Goal: Communication & Community: Participate in discussion

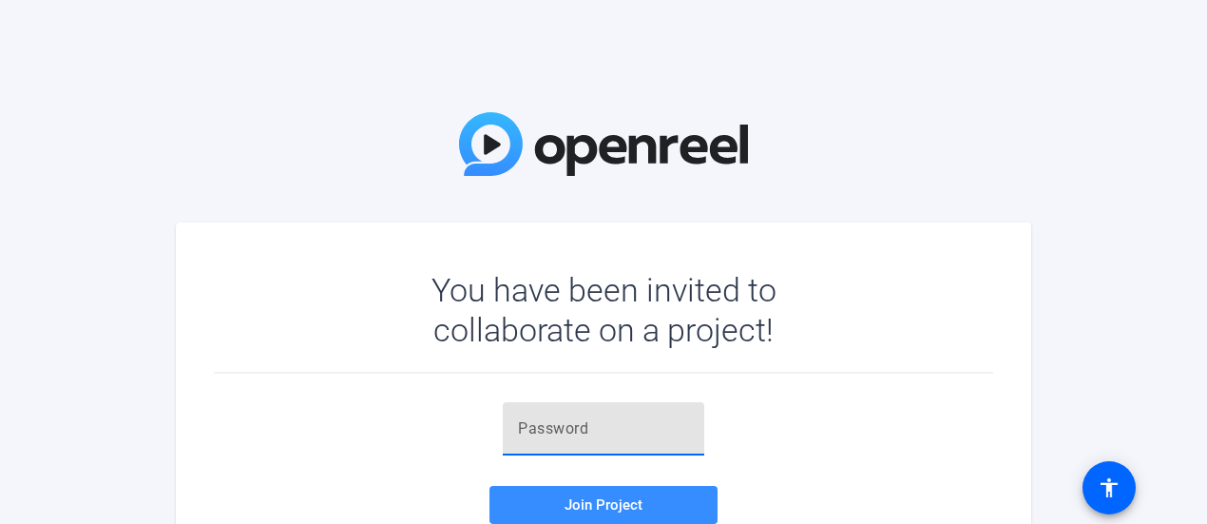
click at [524, 427] on input "text" at bounding box center [603, 428] width 171 height 23
paste input "ChJJ.N"
type input "ChJJ.N"
click at [580, 493] on span at bounding box center [603, 505] width 228 height 46
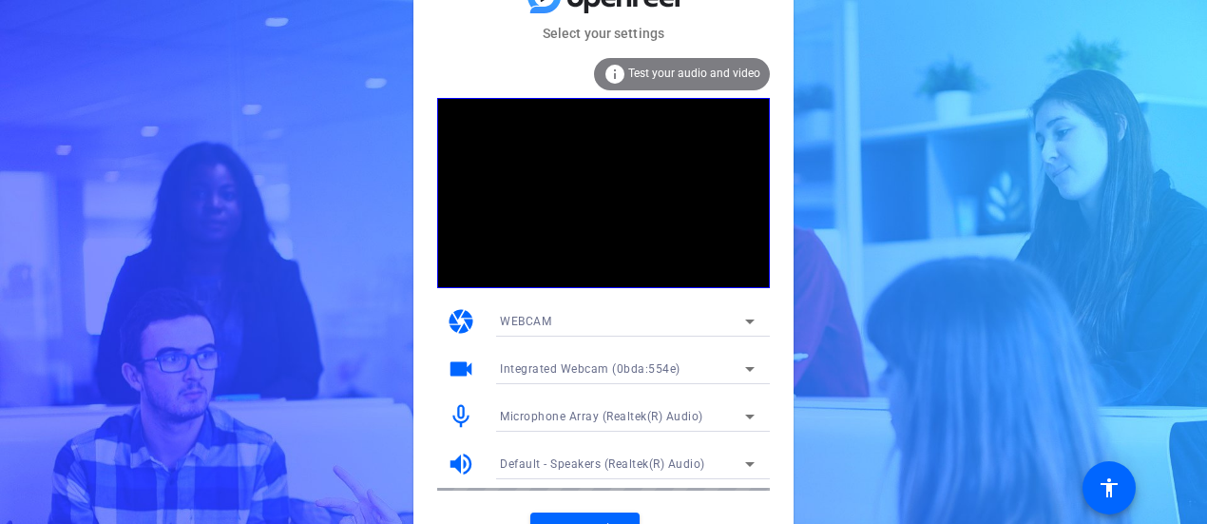
scroll to position [29, 0]
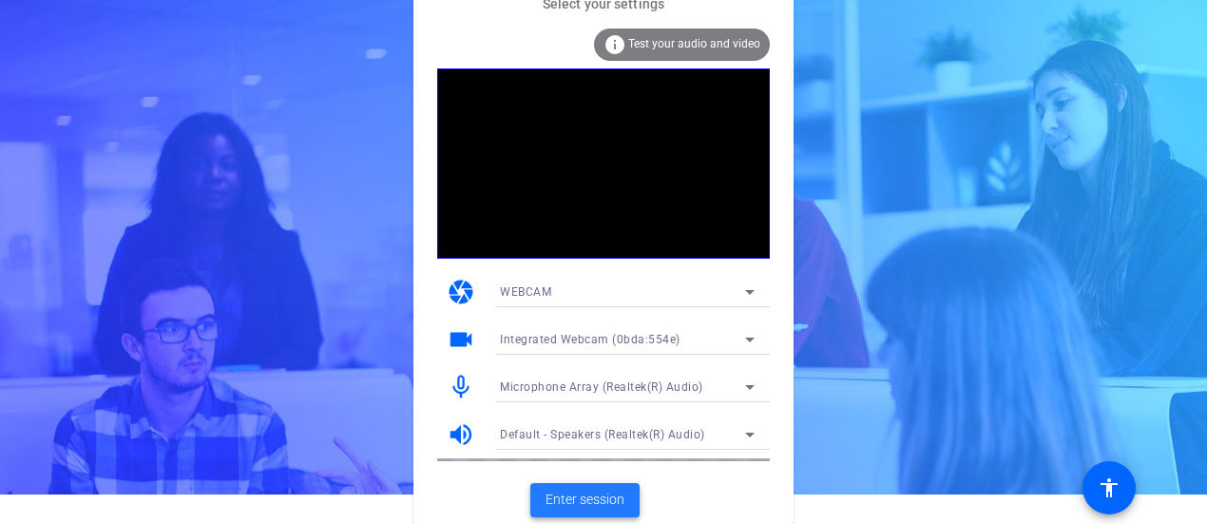
click at [570, 509] on span at bounding box center [584, 500] width 109 height 46
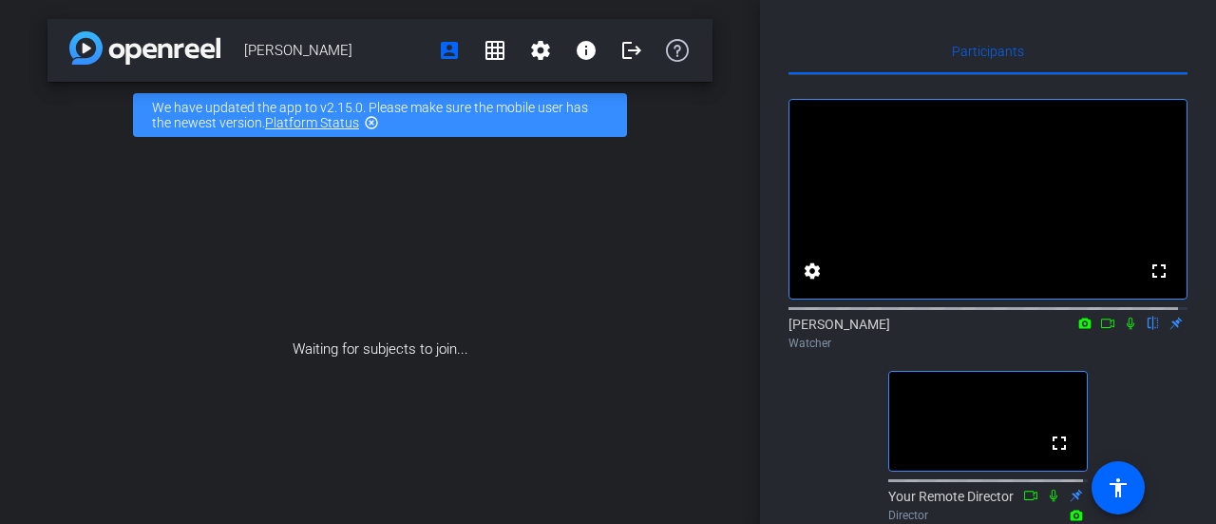
scroll to position [86, 0]
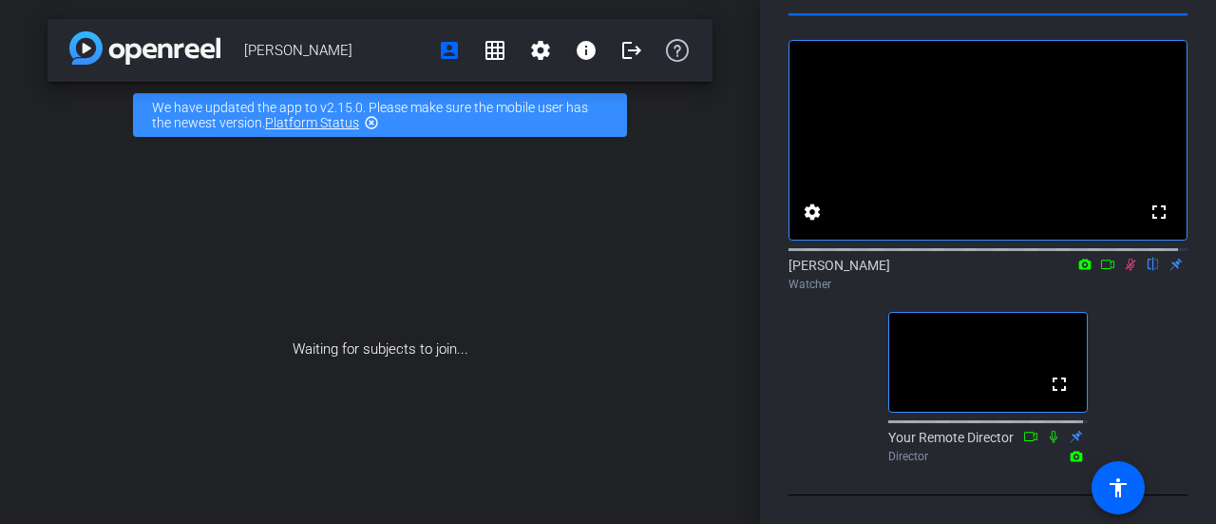
click at [1123, 257] on icon at bounding box center [1130, 263] width 15 height 13
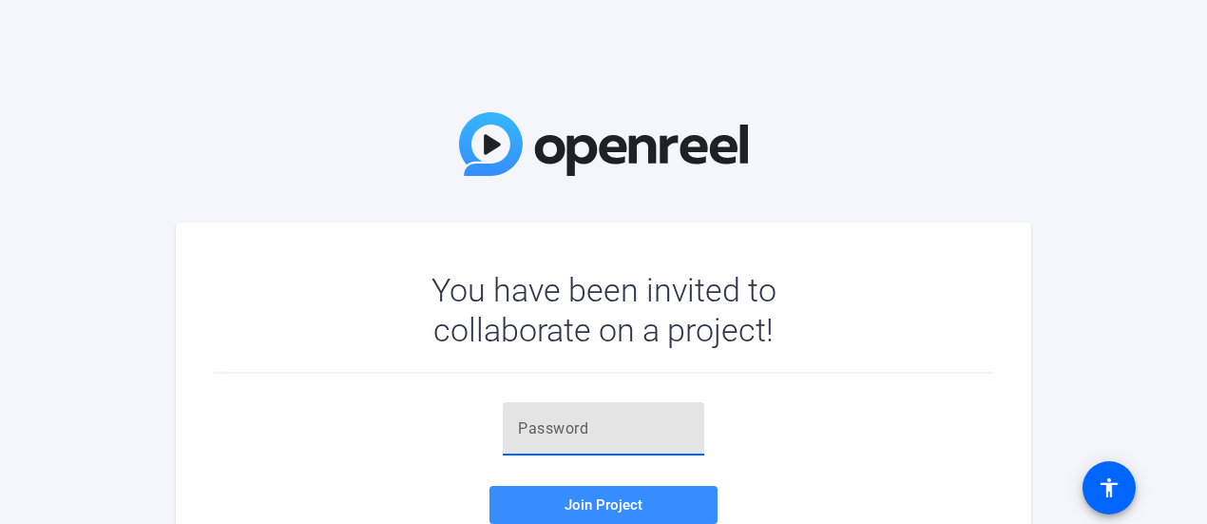
click at [543, 435] on input "text" at bounding box center [603, 428] width 171 height 23
paste input "ChJJ.N"
type input "ChJJ.N"
click at [604, 492] on span at bounding box center [603, 505] width 228 height 46
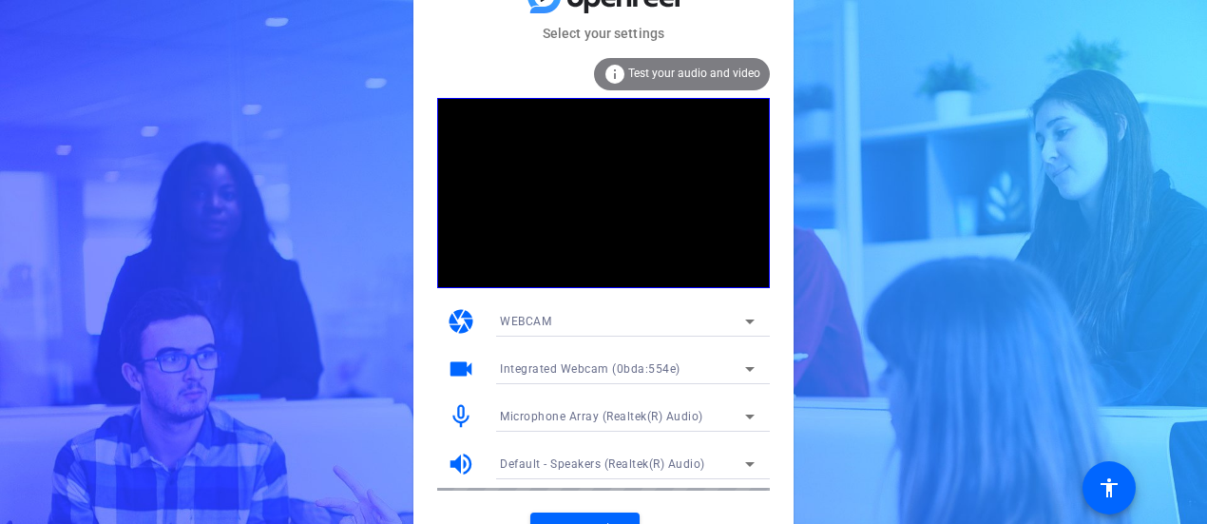
scroll to position [29, 0]
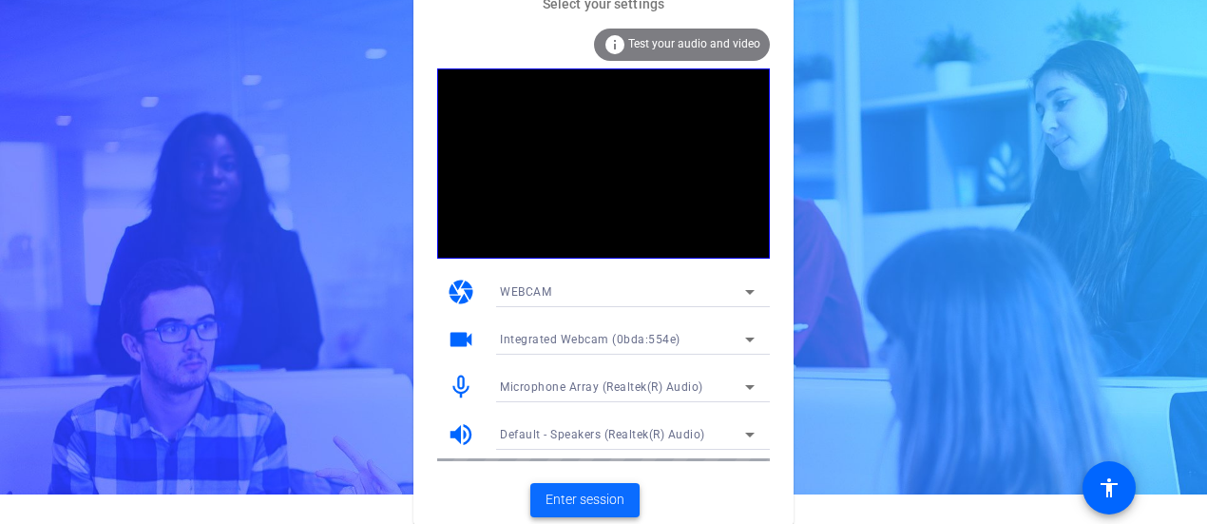
click at [568, 487] on span at bounding box center [584, 500] width 109 height 46
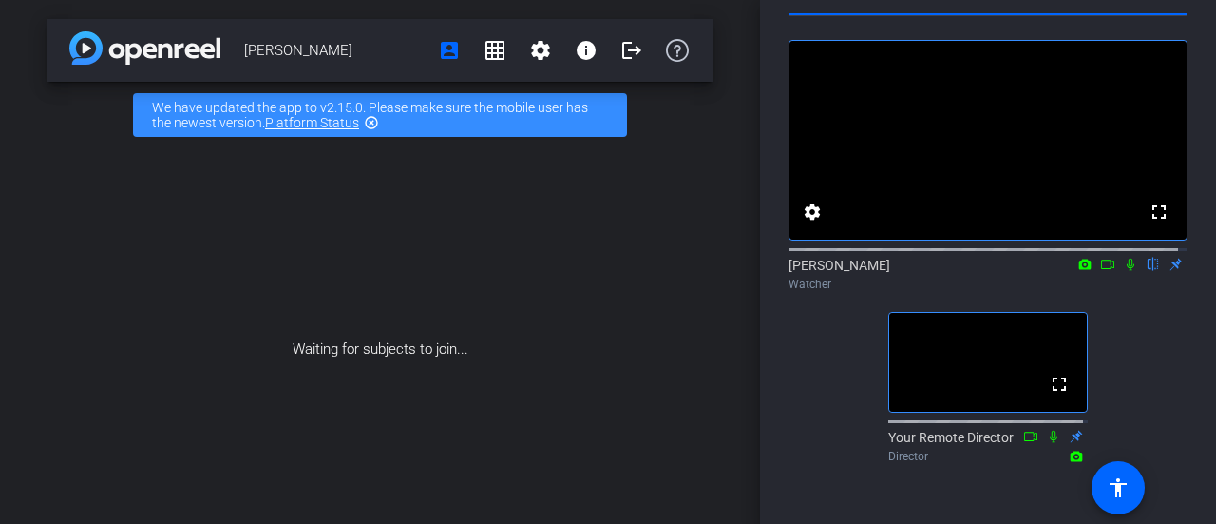
scroll to position [70, 0]
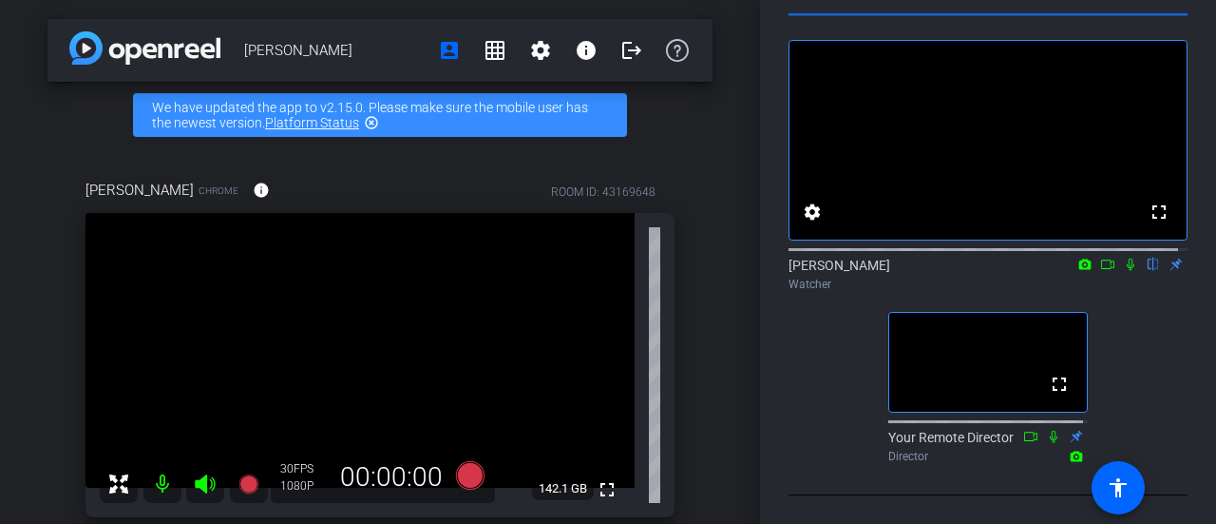
click at [1127, 271] on icon at bounding box center [1131, 264] width 8 height 12
click at [49, 178] on div "Matthew Rankin Chrome info ROOM ID: 43169648 fullscreen 142.1 GB 30 FPS 1080P 0…" at bounding box center [380, 342] width 665 height 388
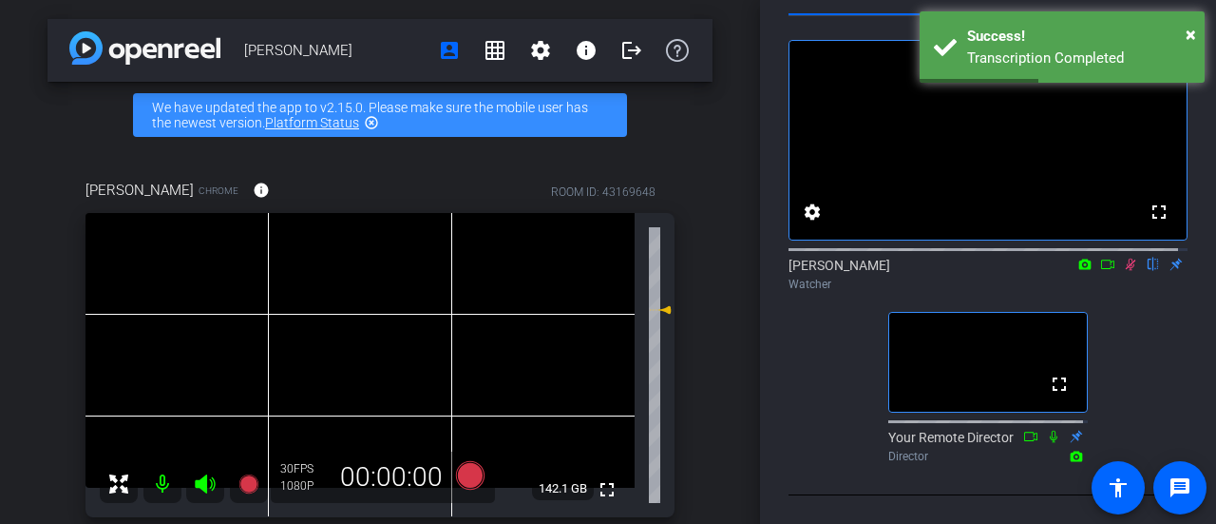
click at [1126, 271] on icon at bounding box center [1131, 264] width 10 height 12
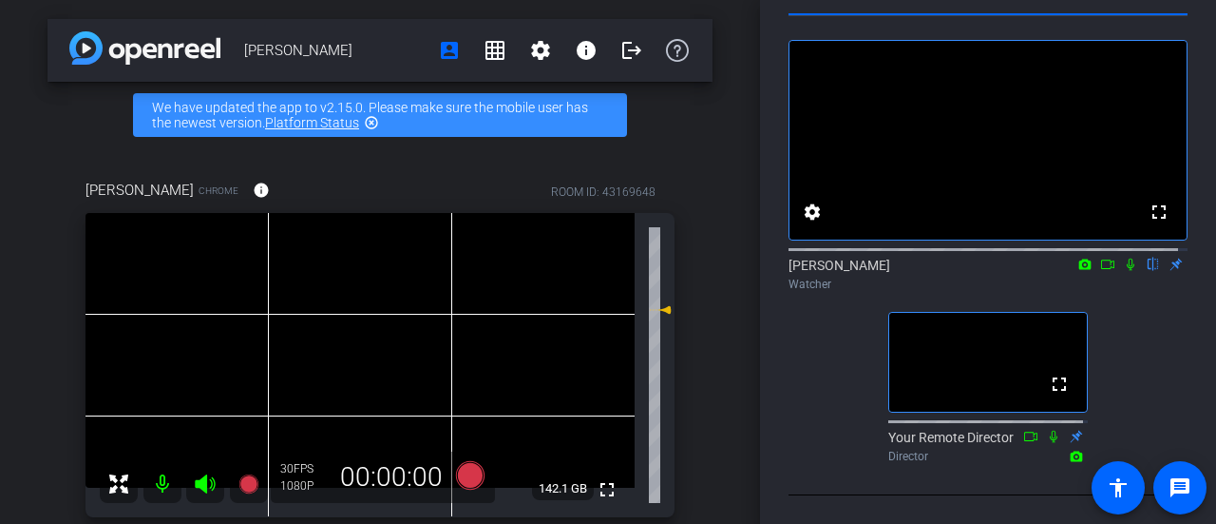
click at [1127, 271] on icon at bounding box center [1131, 264] width 8 height 12
click at [1126, 271] on icon at bounding box center [1131, 264] width 10 height 12
click at [1127, 271] on icon at bounding box center [1131, 264] width 8 height 12
click at [1126, 271] on icon at bounding box center [1131, 264] width 10 height 12
click at [1127, 271] on icon at bounding box center [1131, 264] width 8 height 12
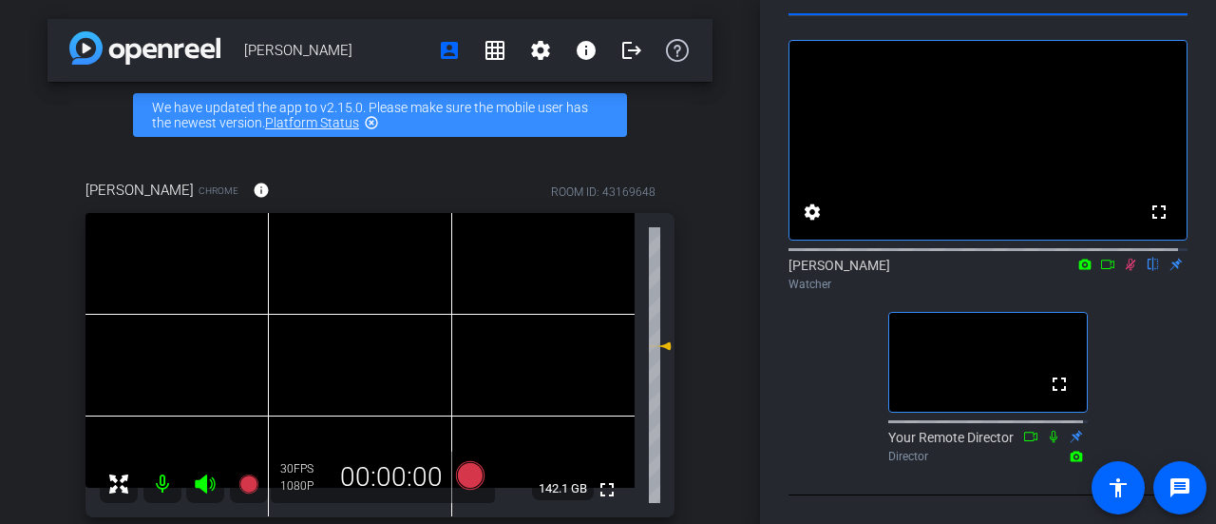
click at [1126, 271] on icon at bounding box center [1131, 264] width 10 height 12
click at [1127, 271] on icon at bounding box center [1131, 264] width 8 height 12
click at [1126, 271] on icon at bounding box center [1131, 264] width 10 height 12
click at [1127, 271] on icon at bounding box center [1131, 264] width 8 height 12
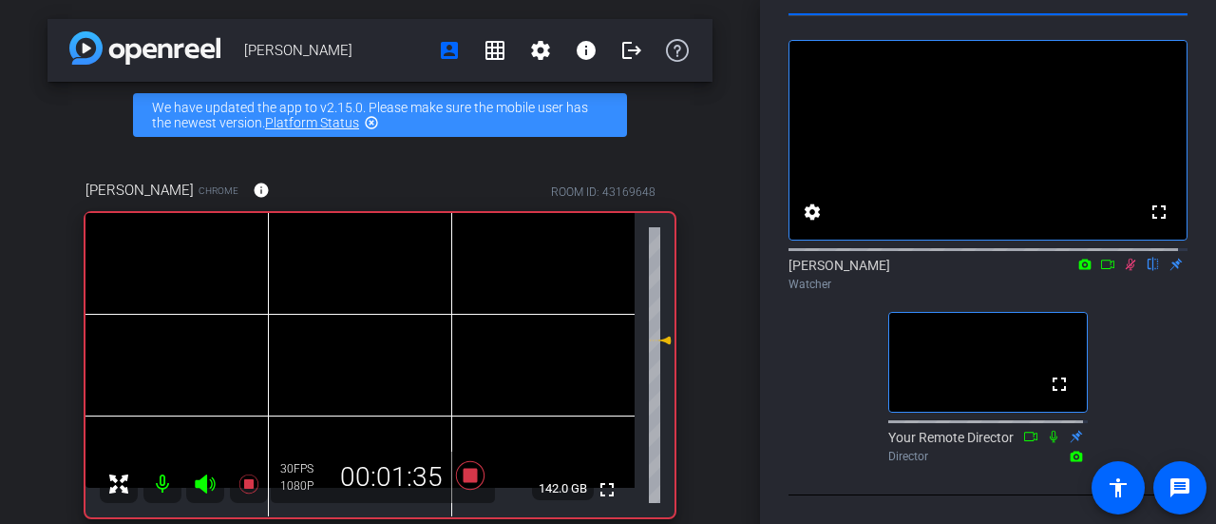
click at [1126, 271] on icon at bounding box center [1131, 264] width 10 height 12
click at [1127, 271] on icon at bounding box center [1131, 264] width 8 height 12
click at [1126, 271] on icon at bounding box center [1131, 264] width 10 height 12
click at [1127, 271] on icon at bounding box center [1131, 264] width 8 height 12
click at [1126, 271] on icon at bounding box center [1131, 264] width 10 height 12
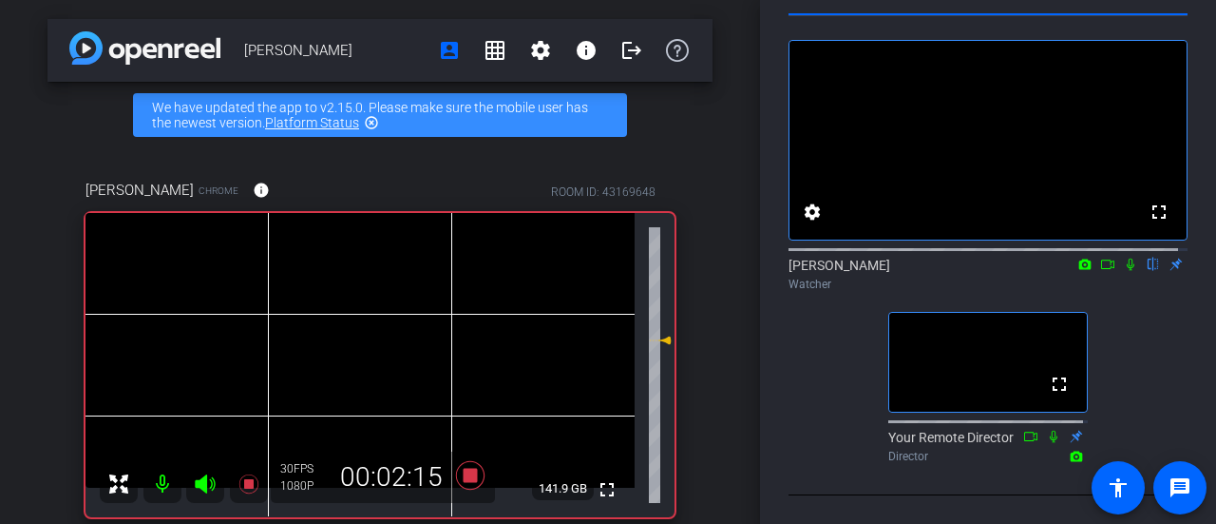
click at [1127, 271] on icon at bounding box center [1131, 264] width 8 height 12
click at [1126, 271] on icon at bounding box center [1131, 264] width 10 height 12
click at [1127, 271] on icon at bounding box center [1131, 264] width 8 height 12
click at [1123, 269] on icon at bounding box center [1130, 263] width 15 height 13
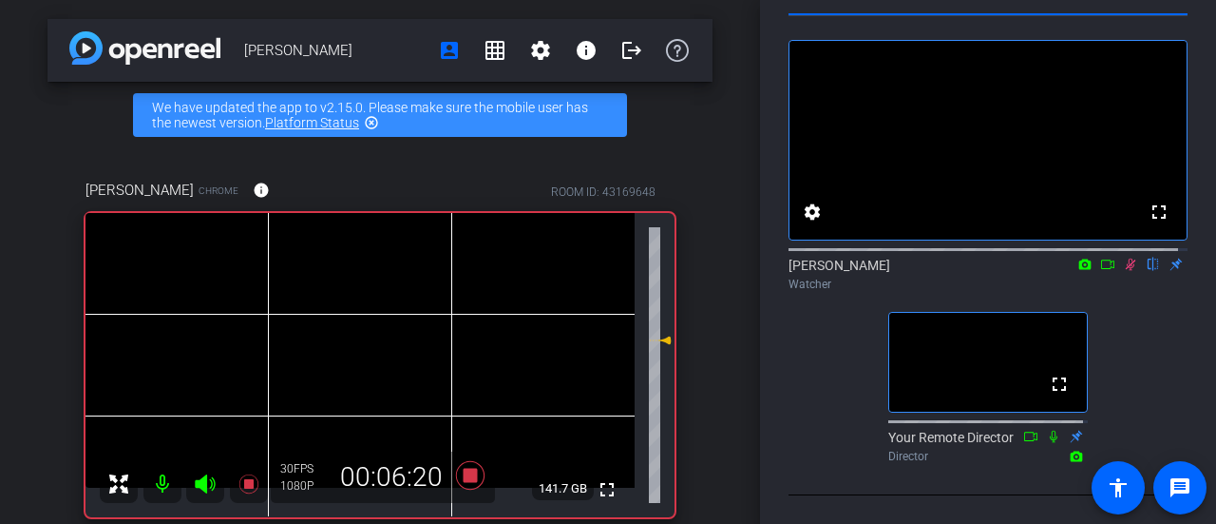
click at [1123, 269] on icon at bounding box center [1130, 263] width 15 height 13
click at [1123, 271] on icon at bounding box center [1130, 263] width 15 height 13
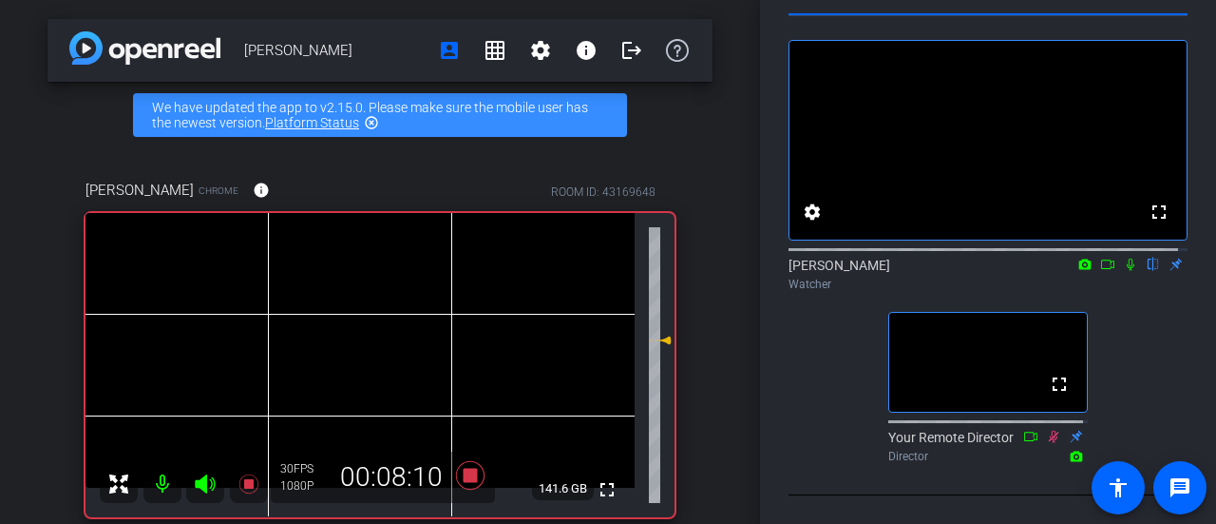
click at [1123, 271] on icon at bounding box center [1130, 263] width 15 height 13
click at [1122, 273] on mat-icon at bounding box center [1130, 264] width 23 height 17
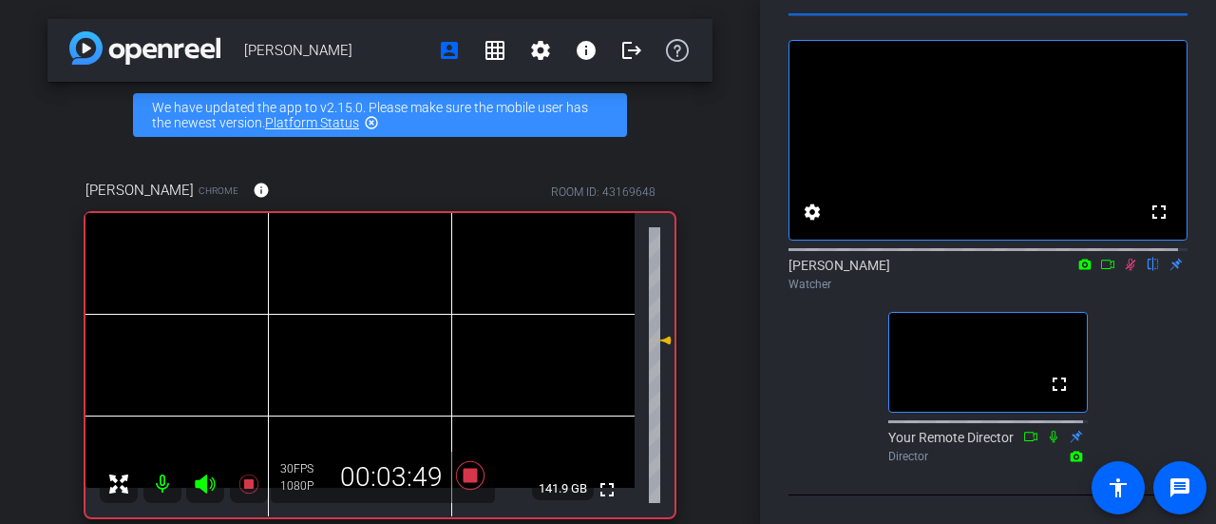
click at [1122, 273] on mat-icon at bounding box center [1130, 264] width 23 height 17
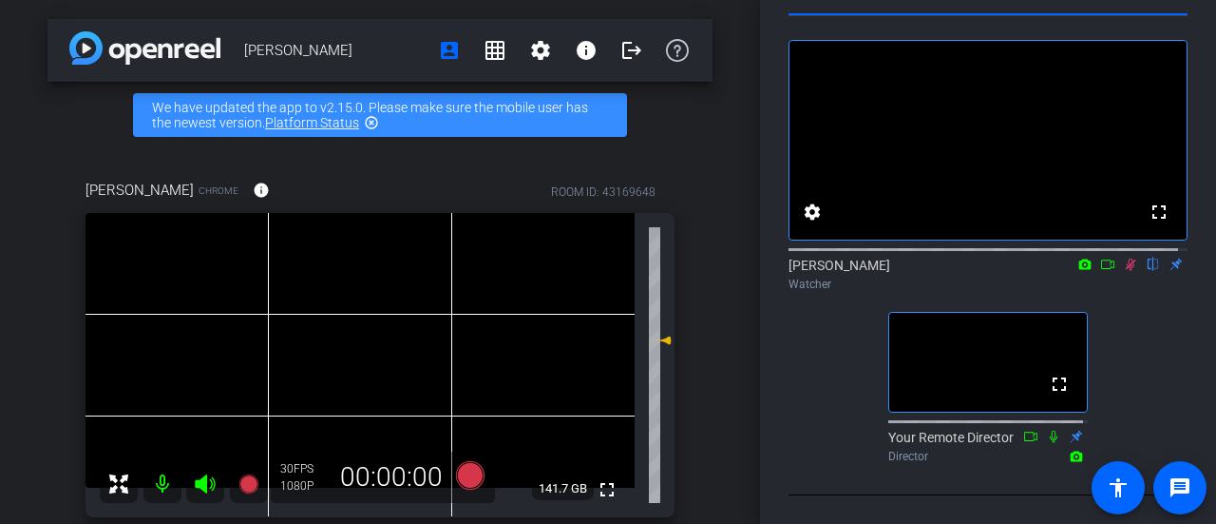
click at [1126, 271] on icon at bounding box center [1131, 264] width 10 height 12
click at [1127, 271] on icon at bounding box center [1131, 264] width 8 height 12
click at [1126, 271] on icon at bounding box center [1131, 264] width 10 height 12
click at [1127, 271] on icon at bounding box center [1131, 264] width 8 height 12
click at [1126, 271] on icon at bounding box center [1131, 264] width 10 height 12
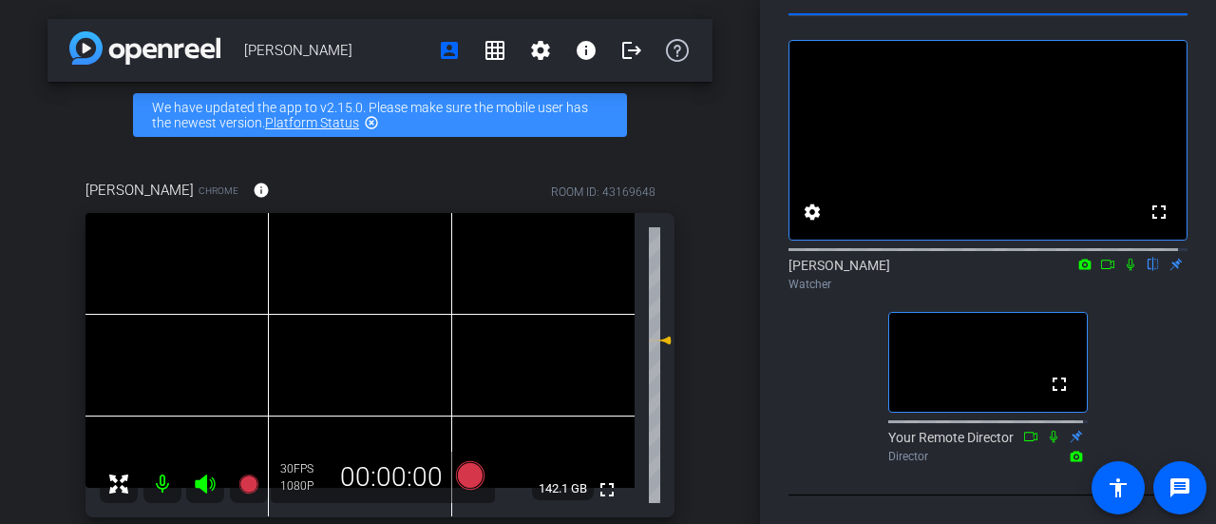
click at [1127, 271] on icon at bounding box center [1131, 264] width 8 height 12
click at [1126, 271] on icon at bounding box center [1131, 264] width 10 height 12
click at [1127, 271] on icon at bounding box center [1131, 264] width 8 height 12
click at [1126, 271] on icon at bounding box center [1131, 264] width 10 height 12
click at [1123, 267] on icon at bounding box center [1130, 263] width 15 height 13
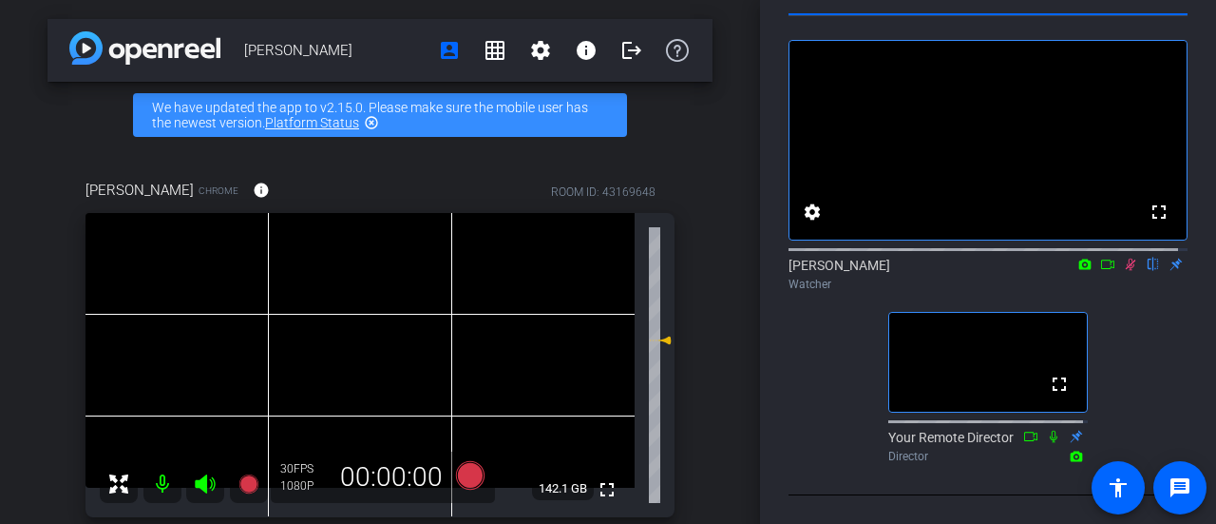
click at [1126, 271] on icon at bounding box center [1131, 264] width 10 height 12
click at [1127, 271] on icon at bounding box center [1131, 264] width 8 height 12
click at [1126, 271] on icon at bounding box center [1131, 264] width 10 height 12
click at [1127, 271] on icon at bounding box center [1131, 264] width 8 height 12
click at [1126, 271] on icon at bounding box center [1131, 264] width 10 height 12
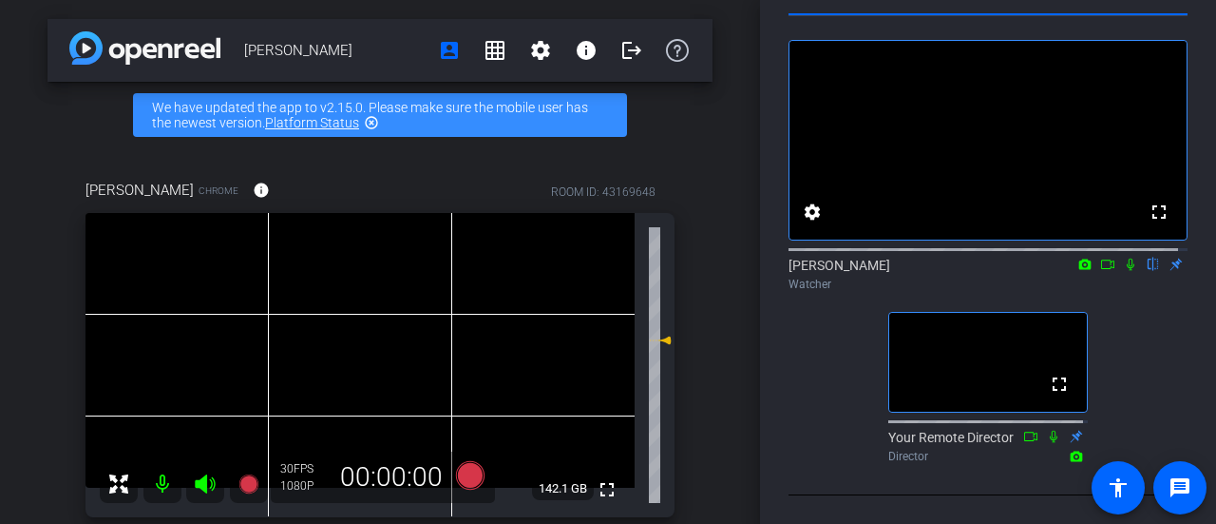
click at [1127, 271] on icon at bounding box center [1131, 264] width 8 height 12
click at [1126, 271] on icon at bounding box center [1131, 264] width 10 height 12
click at [1127, 271] on icon at bounding box center [1131, 264] width 8 height 12
click at [1126, 271] on icon at bounding box center [1131, 264] width 10 height 12
click at [1127, 271] on icon at bounding box center [1131, 264] width 8 height 12
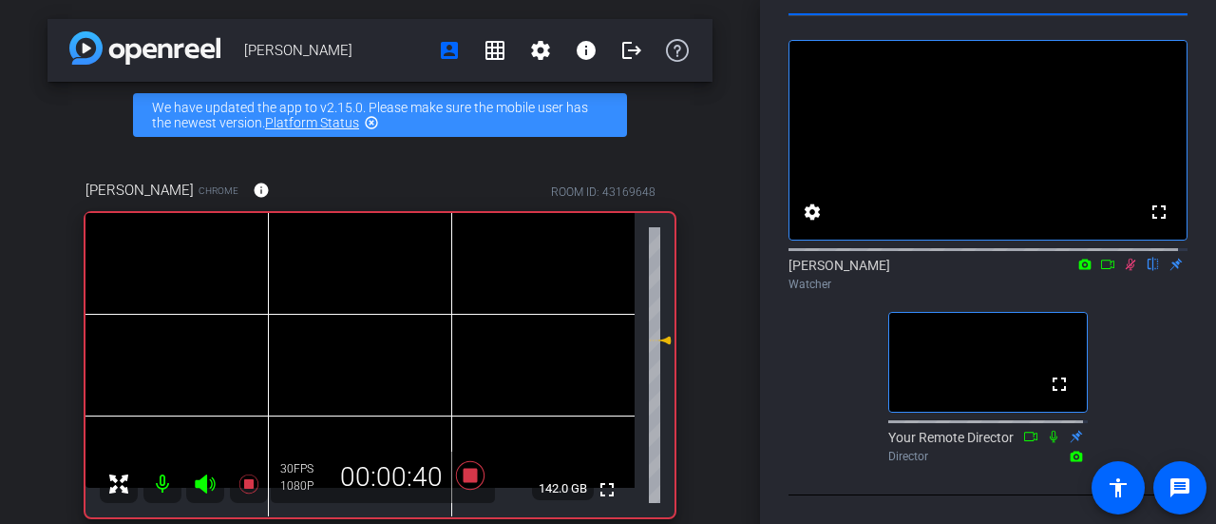
click at [1126, 271] on icon at bounding box center [1131, 264] width 10 height 12
click at [1127, 271] on icon at bounding box center [1131, 264] width 8 height 12
click at [1126, 271] on icon at bounding box center [1131, 264] width 10 height 12
click at [1127, 271] on icon at bounding box center [1131, 264] width 8 height 12
click at [1126, 271] on icon at bounding box center [1131, 264] width 10 height 12
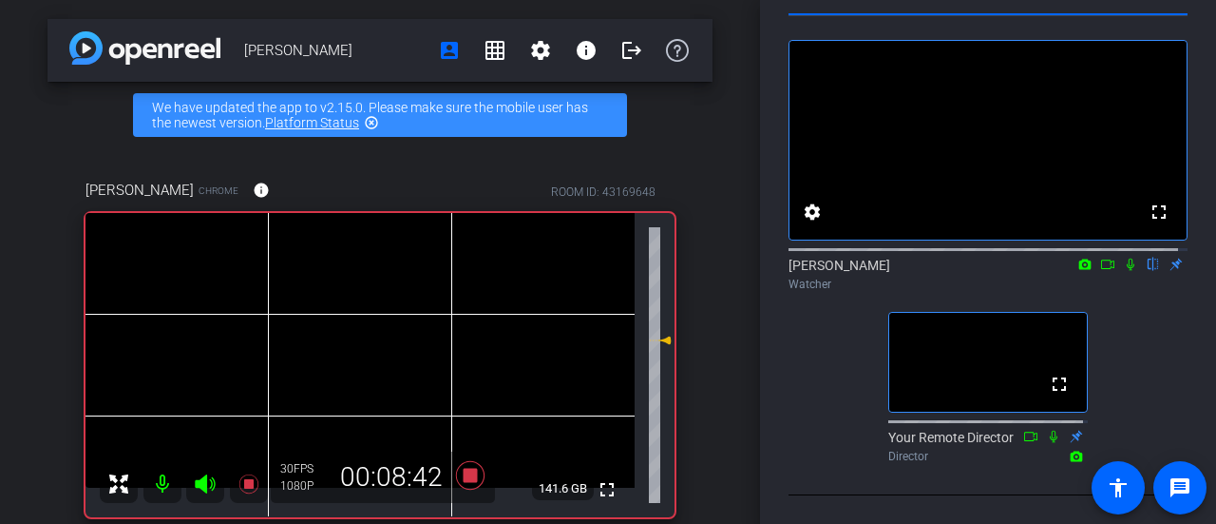
click at [1127, 271] on icon at bounding box center [1131, 264] width 8 height 12
click at [820, 413] on div "fullscreen settings Laura Cox flip Watcher fullscreen Your Remote Director Dire…" at bounding box center [988, 243] width 399 height 454
click at [1123, 271] on icon at bounding box center [1130, 263] width 15 height 13
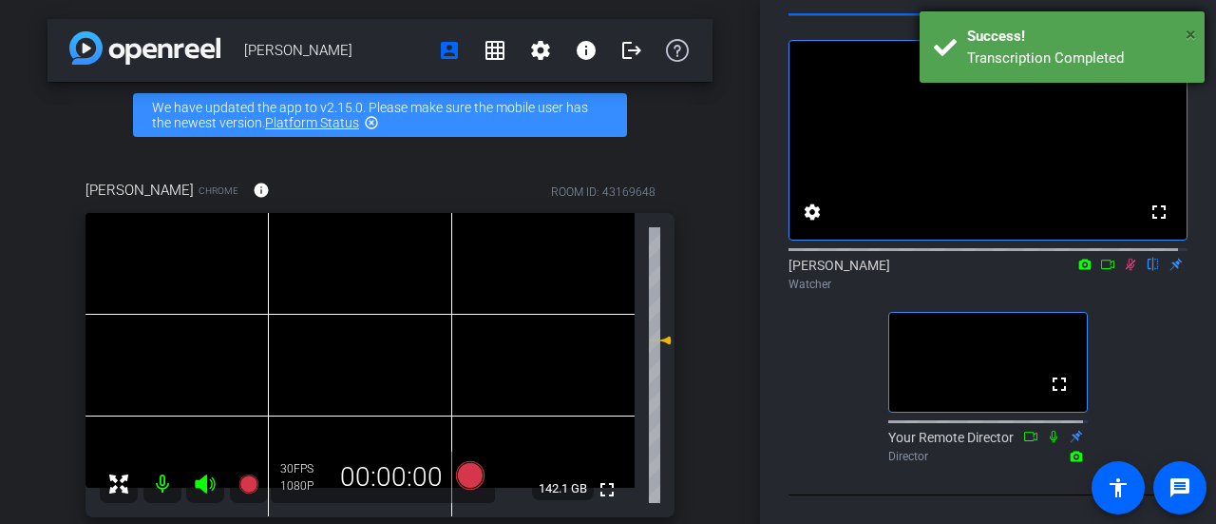
click at [1190, 33] on span "×" at bounding box center [1191, 34] width 10 height 23
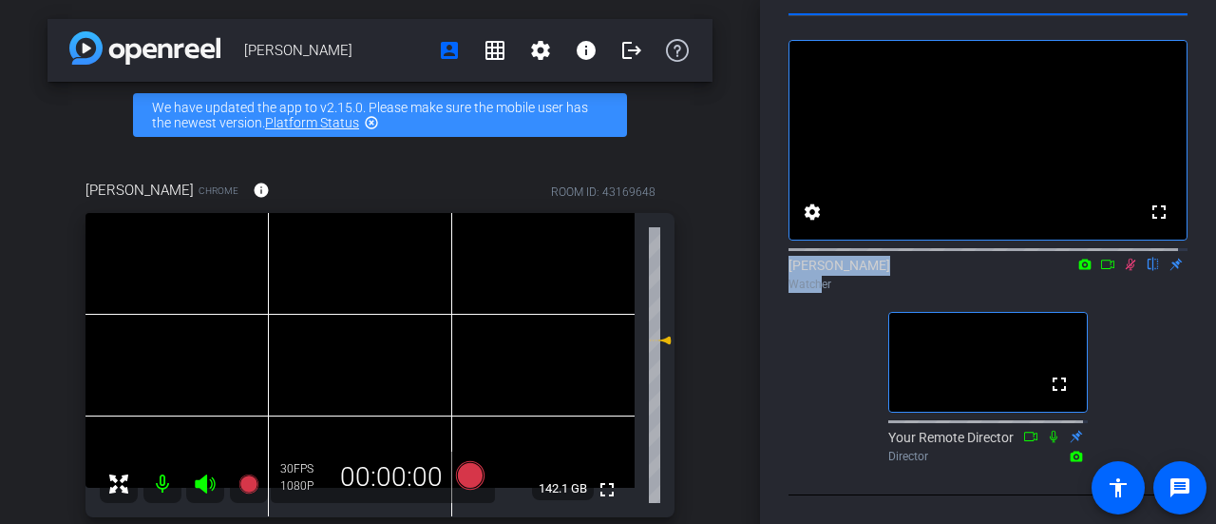
drag, startPoint x: 815, startPoint y: 295, endPoint x: 997, endPoint y: 216, distance: 197.9
click at [997, 216] on div "fullscreen settings Laura Cox flip Watcher" at bounding box center [988, 169] width 399 height 258
click at [1123, 271] on icon at bounding box center [1130, 263] width 15 height 13
click at [1126, 271] on icon at bounding box center [1131, 264] width 10 height 12
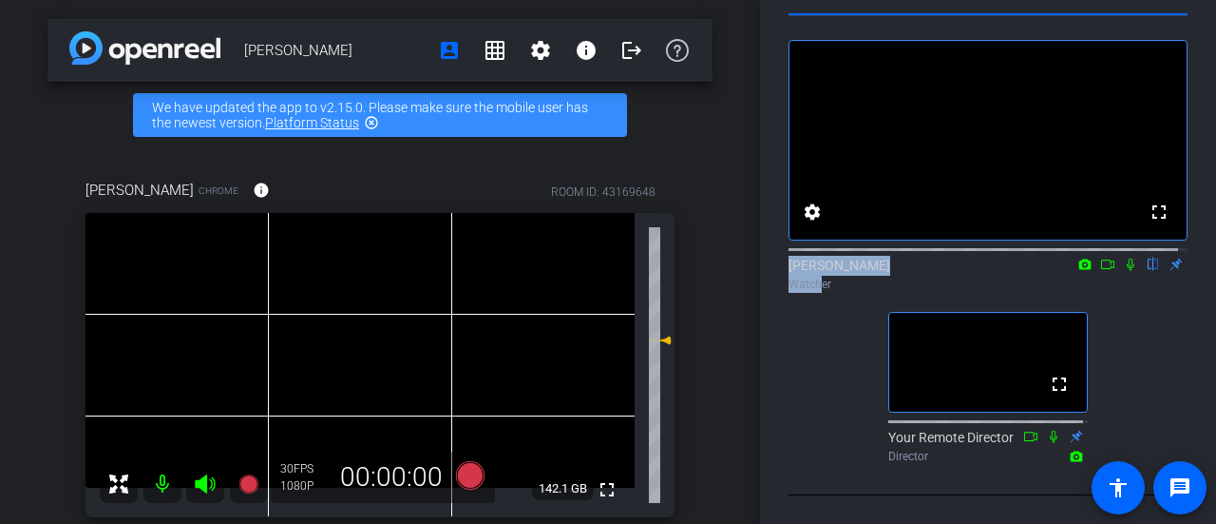
click at [1127, 271] on icon at bounding box center [1131, 264] width 8 height 12
click at [814, 357] on div "fullscreen settings Laura Cox flip Watcher fullscreen Your Remote Director Dire…" at bounding box center [988, 243] width 399 height 454
click at [1123, 271] on icon at bounding box center [1130, 263] width 15 height 13
